Goal: Task Accomplishment & Management: Use online tool/utility

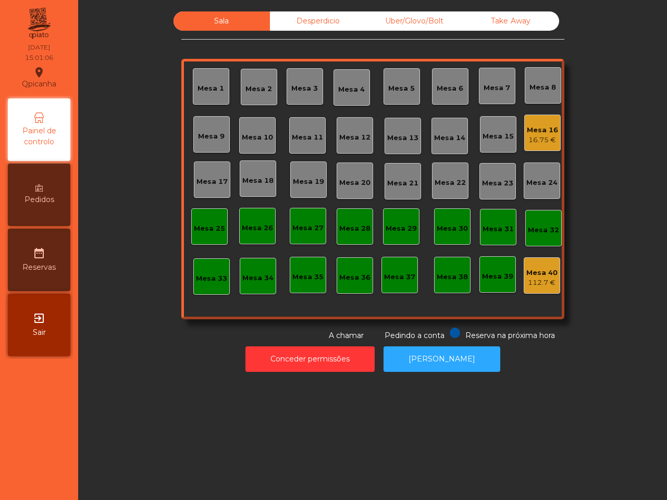
click at [538, 142] on div "16.75 €" at bounding box center [542, 140] width 31 height 10
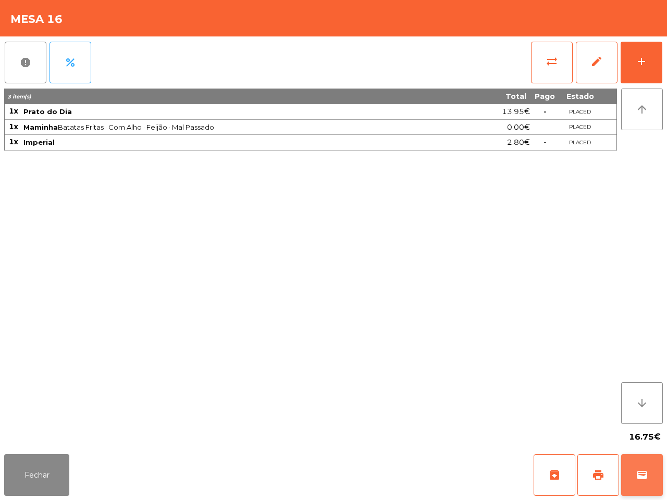
click at [643, 473] on span "wallet" at bounding box center [641, 475] width 13 height 13
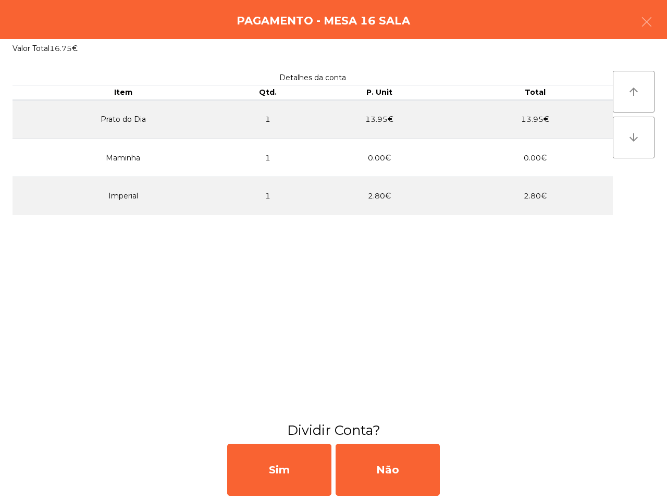
click at [647, 19] on icon "button" at bounding box center [646, 22] width 13 height 13
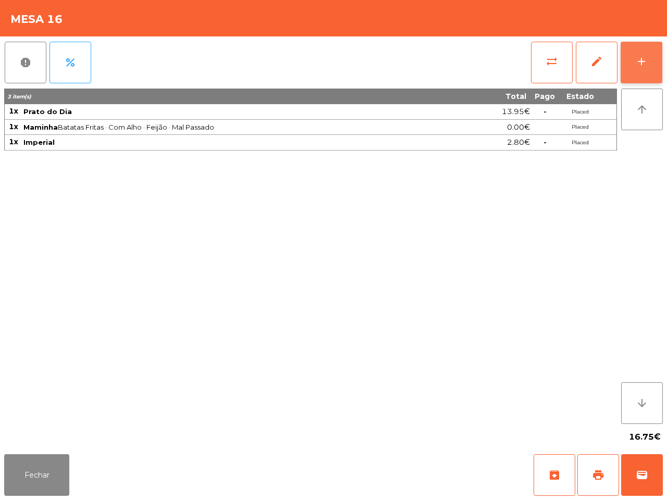
click at [629, 68] on button "add" at bounding box center [641, 63] width 42 height 42
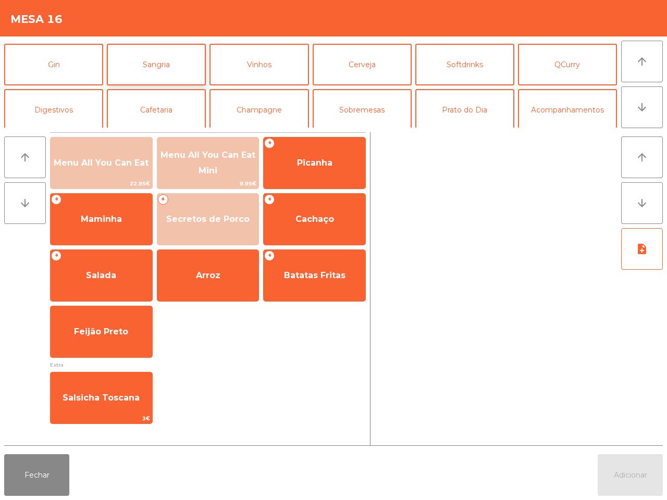
scroll to position [65, 0]
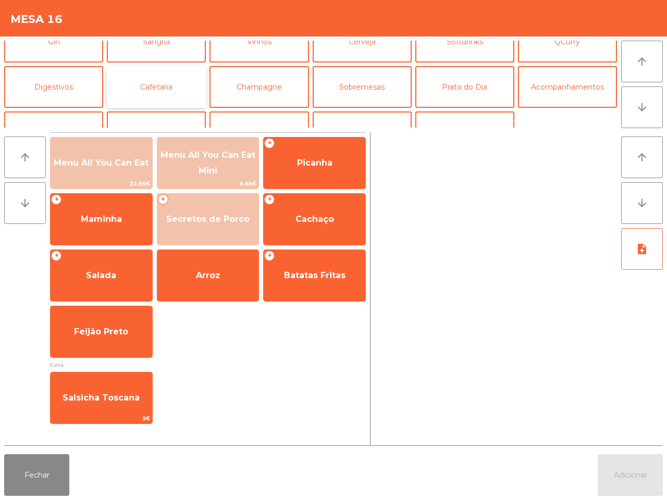
click at [141, 88] on button "Cafetaria" at bounding box center [156, 87] width 99 height 42
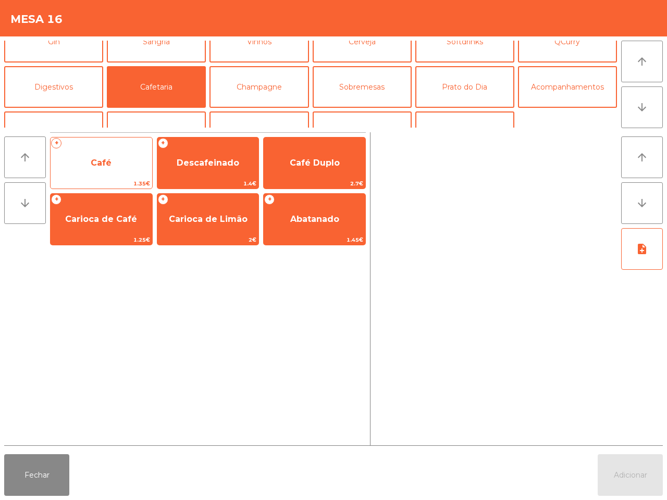
click at [82, 152] on span "Café" at bounding box center [102, 163] width 102 height 28
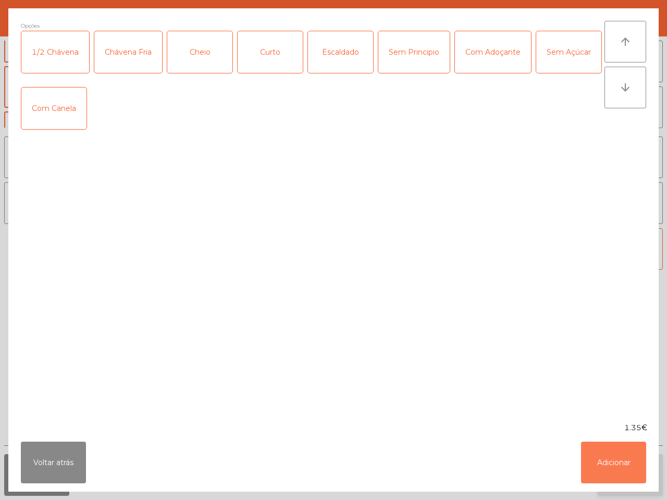
click at [616, 465] on button "Adicionar" at bounding box center [613, 463] width 65 height 42
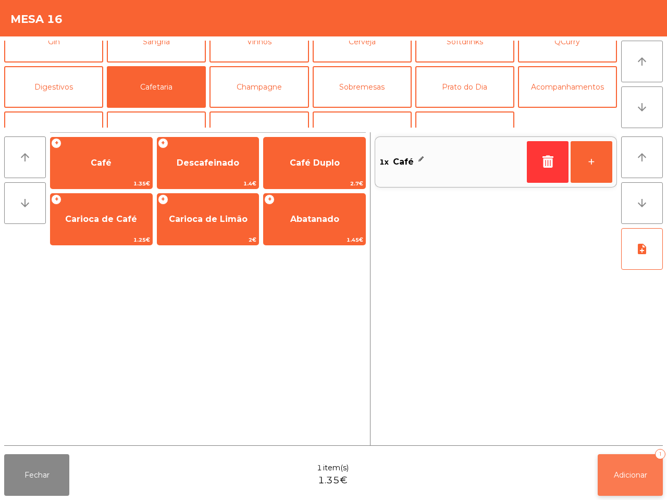
click at [623, 472] on span "Adicionar" at bounding box center [630, 474] width 33 height 9
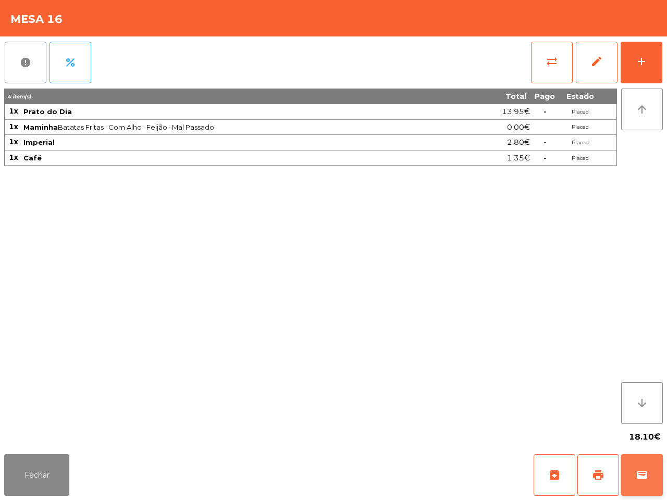
click at [644, 479] on span "wallet" at bounding box center [641, 475] width 13 height 13
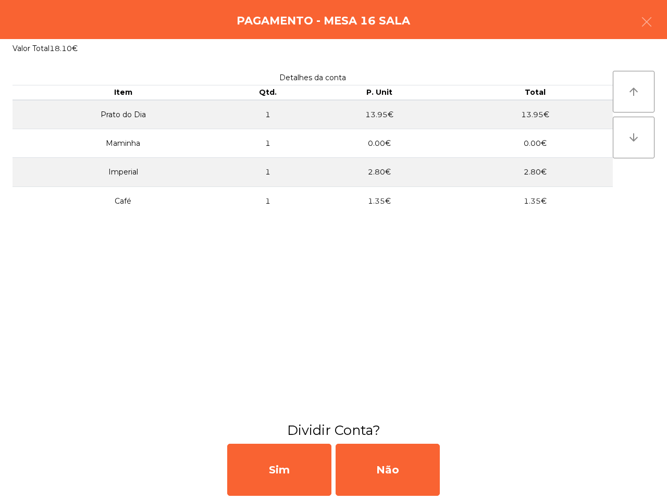
click at [647, 20] on icon "button" at bounding box center [646, 22] width 13 height 13
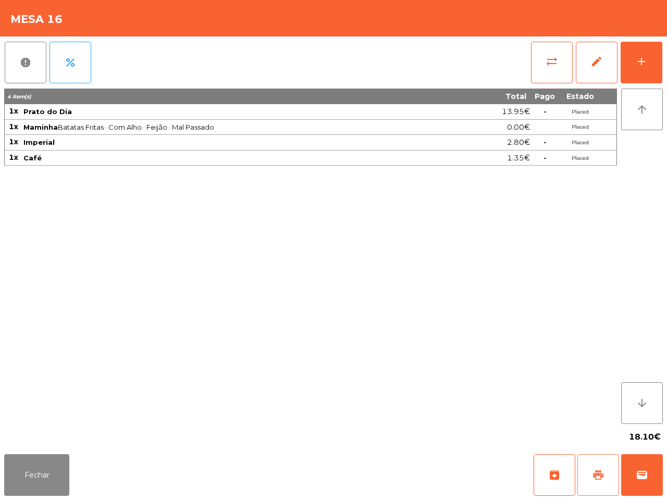
click at [594, 483] on button "print" at bounding box center [598, 475] width 42 height 42
click at [545, 66] on button "sync_alt" at bounding box center [552, 63] width 42 height 42
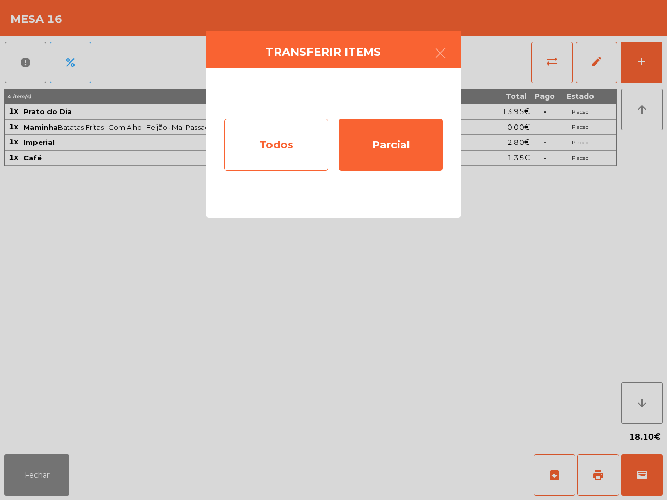
click at [272, 149] on div "Todos" at bounding box center [276, 145] width 104 height 52
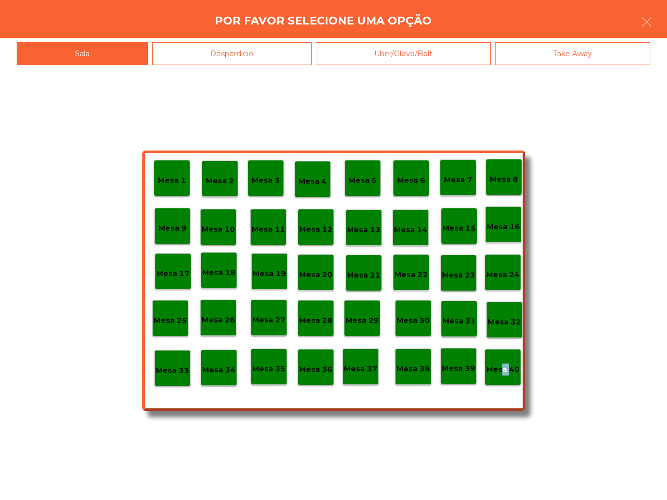
drag, startPoint x: 499, startPoint y: 374, endPoint x: 506, endPoint y: 375, distance: 7.4
click at [506, 375] on p "Mesa 40" at bounding box center [502, 370] width 33 height 12
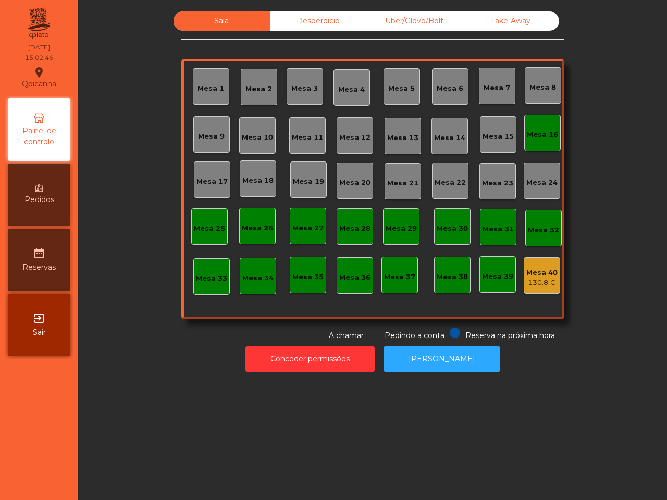
drag, startPoint x: 489, startPoint y: 345, endPoint x: 493, endPoint y: 340, distance: 6.7
click at [493, 344] on div "Conceder permissões Abrir [PERSON_NAME]" at bounding box center [372, 359] width 560 height 36
